Goal: Task Accomplishment & Management: Manage account settings

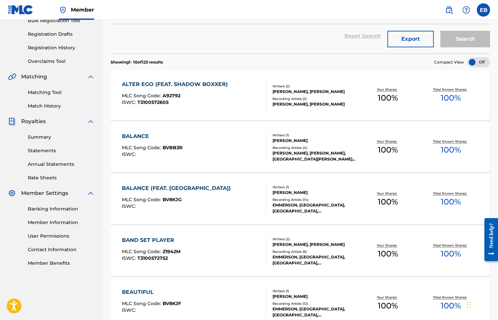
scroll to position [90, 0]
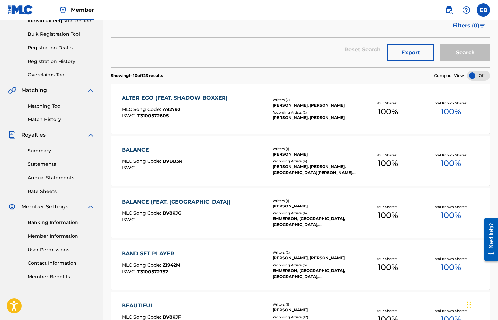
click at [283, 104] on div "EMMERSON BOCKARIE, EMMERSON BOCKARIE" at bounding box center [315, 105] width 84 height 6
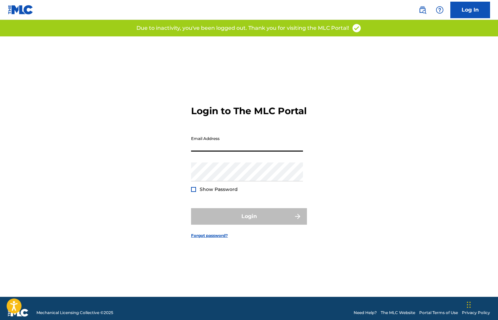
type input "[EMAIL_ADDRESS][DOMAIN_NAME]"
click at [249, 222] on button "Login" at bounding box center [249, 216] width 116 height 17
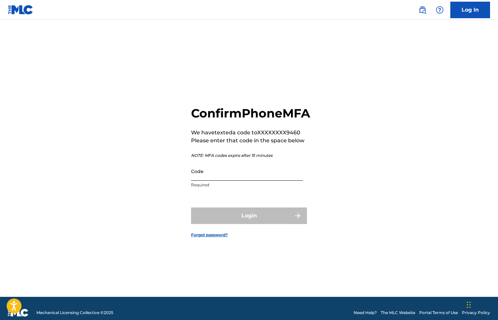
click at [205, 180] on input "Code" at bounding box center [247, 171] width 112 height 19
click at [204, 181] on input "Code" at bounding box center [247, 171] width 112 height 19
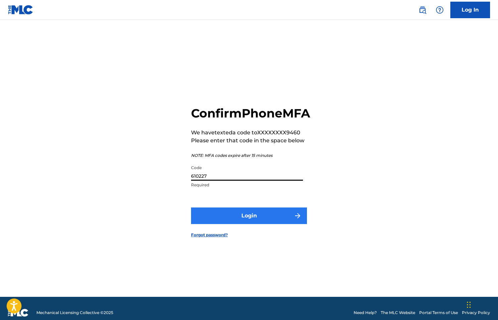
type input "610227"
click at [250, 222] on button "Login" at bounding box center [249, 216] width 116 height 17
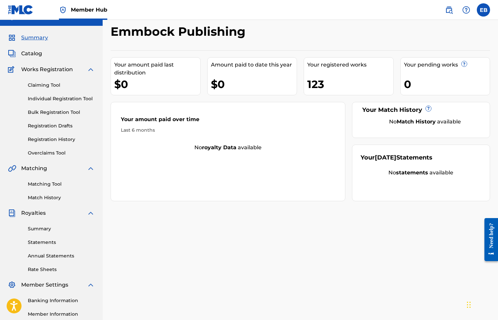
scroll to position [12, 0]
click at [57, 153] on link "Overclaims Tool" at bounding box center [61, 153] width 67 height 7
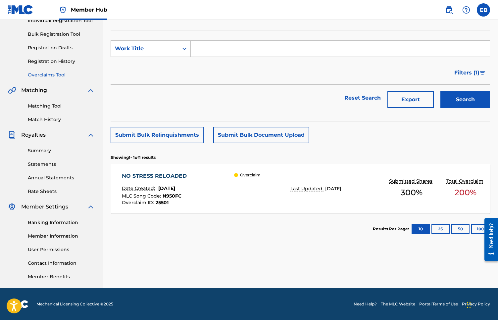
scroll to position [90, 0]
click at [189, 174] on div "NO STRESS RELOADED" at bounding box center [156, 176] width 68 height 8
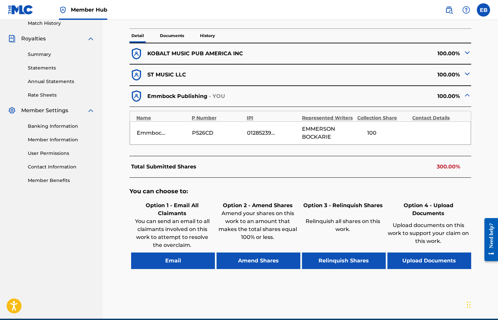
scroll to position [190, 0]
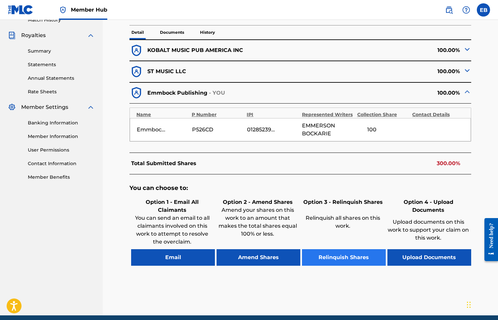
click at [345, 257] on button "Relinquish Shares" at bounding box center [344, 257] width 84 height 17
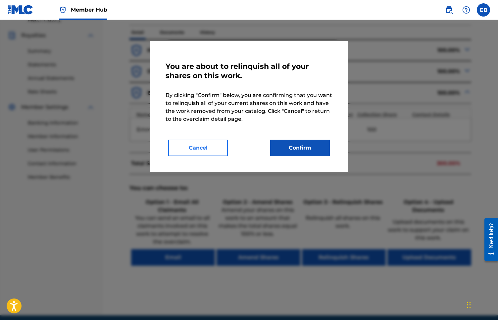
click at [213, 154] on button "Cancel" at bounding box center [198, 148] width 60 height 17
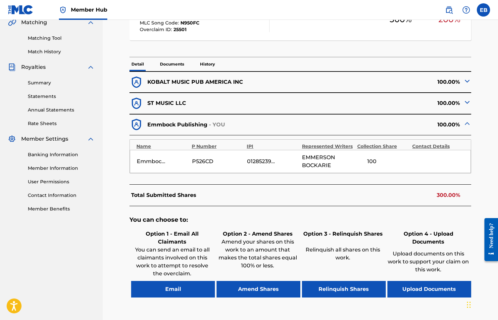
scroll to position [146, 0]
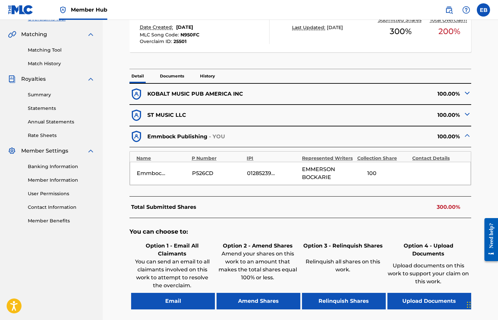
click at [463, 113] on div "100.00%" at bounding box center [385, 116] width 171 height 14
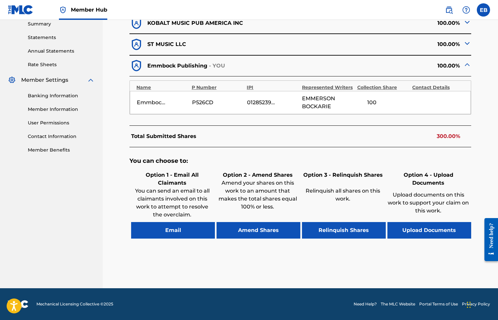
scroll to position [217, 0]
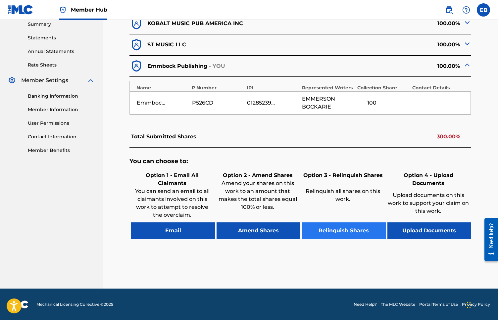
click at [341, 231] on button "Relinquish Shares" at bounding box center [344, 231] width 84 height 17
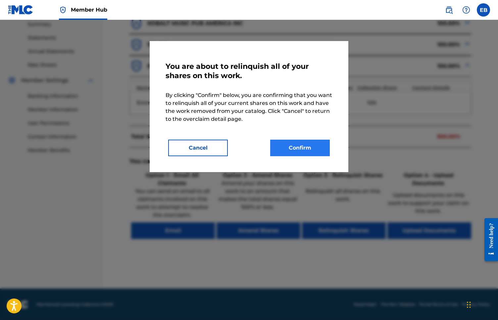
click at [307, 150] on button "Confirm" at bounding box center [300, 148] width 60 height 17
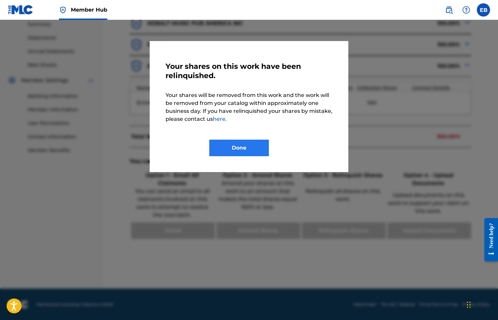
click at [241, 146] on button "Done" at bounding box center [239, 148] width 60 height 17
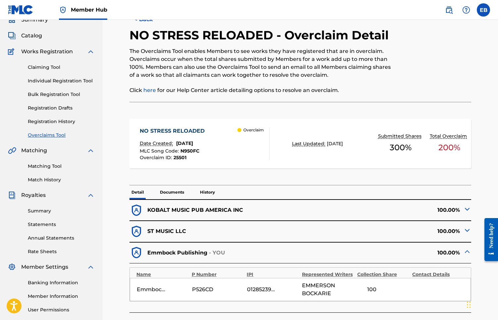
scroll to position [33, 0]
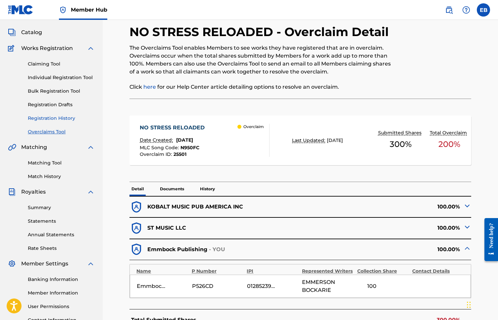
click at [54, 119] on link "Registration History" at bounding box center [61, 118] width 67 height 7
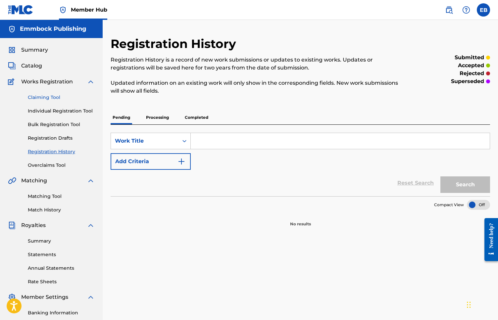
click at [50, 97] on link "Claiming Tool" at bounding box center [61, 97] width 67 height 7
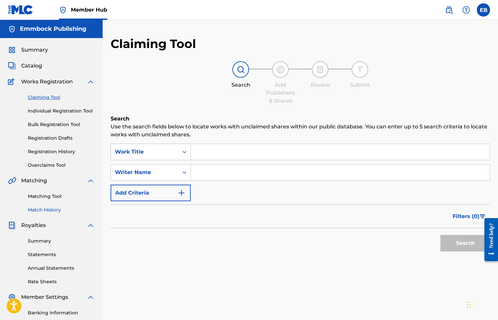
click at [50, 211] on link "Match History" at bounding box center [61, 210] width 67 height 7
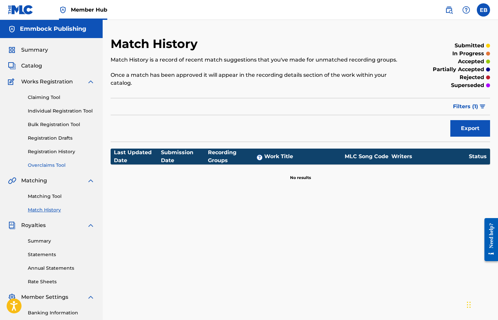
click at [51, 165] on link "Overclaims Tool" at bounding box center [61, 165] width 67 height 7
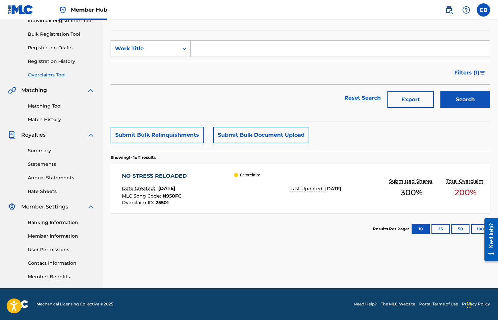
scroll to position [90, 0]
click at [440, 230] on button "25" at bounding box center [441, 229] width 18 height 10
click at [465, 228] on button "50" at bounding box center [461, 229] width 18 height 10
click at [47, 61] on link "Registration History" at bounding box center [61, 61] width 67 height 7
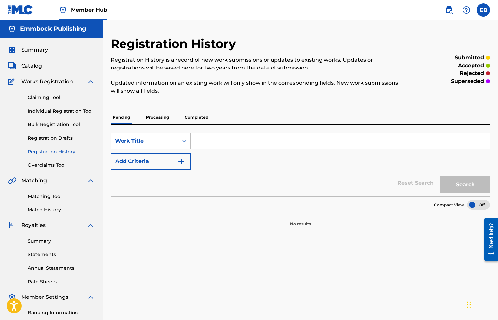
click at [156, 118] on p "Processing" at bounding box center [157, 118] width 27 height 14
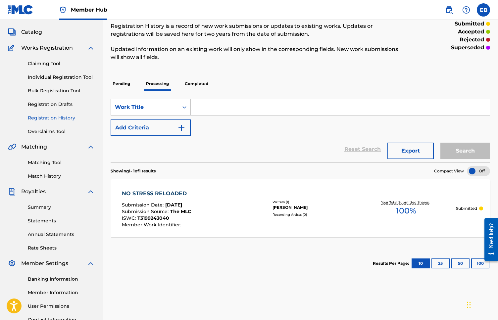
scroll to position [28, 0]
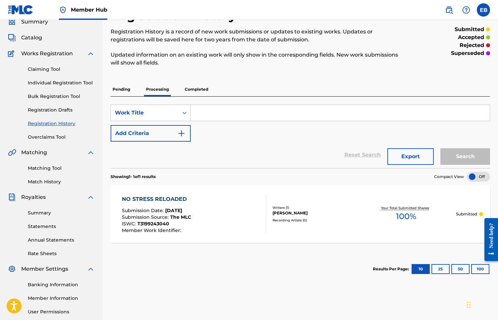
click at [193, 90] on p "Completed" at bounding box center [196, 89] width 27 height 14
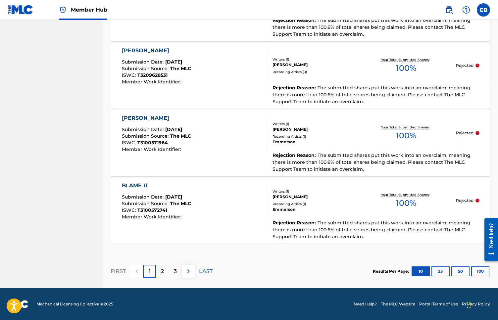
scroll to position [670, 0]
click at [440, 271] on button "25" at bounding box center [441, 272] width 18 height 10
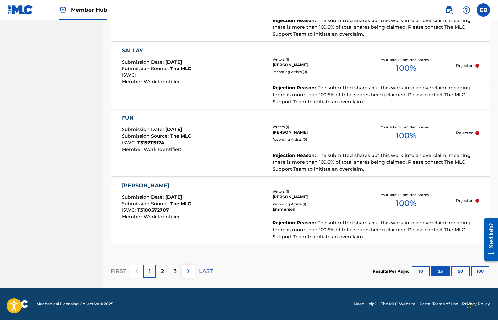
scroll to position [1677, 0]
click at [477, 273] on button "100" at bounding box center [480, 272] width 18 height 10
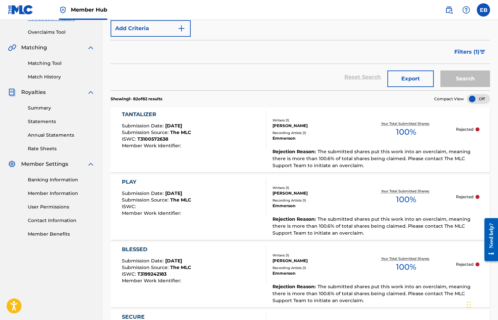
scroll to position [132, 0]
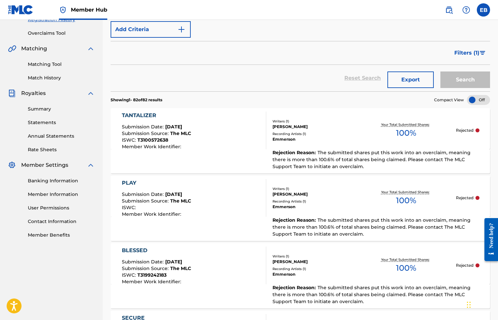
click at [145, 115] on div "TANTALIZER" at bounding box center [156, 116] width 69 height 8
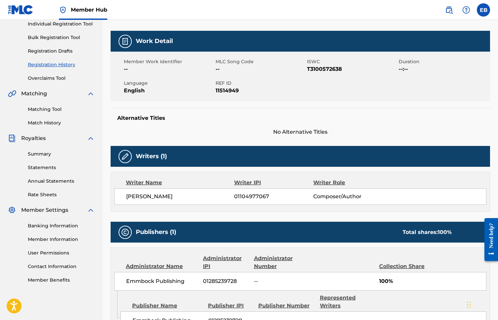
scroll to position [111, 0]
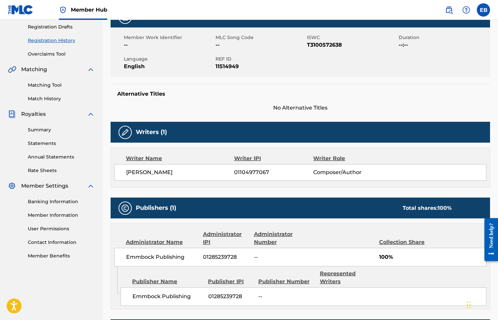
click at [126, 133] on img at bounding box center [125, 133] width 8 height 8
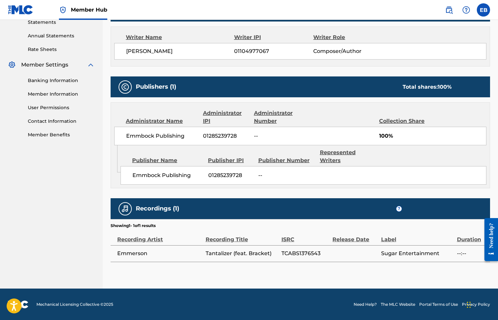
scroll to position [232, 0]
